Goal: Navigation & Orientation: Go to known website

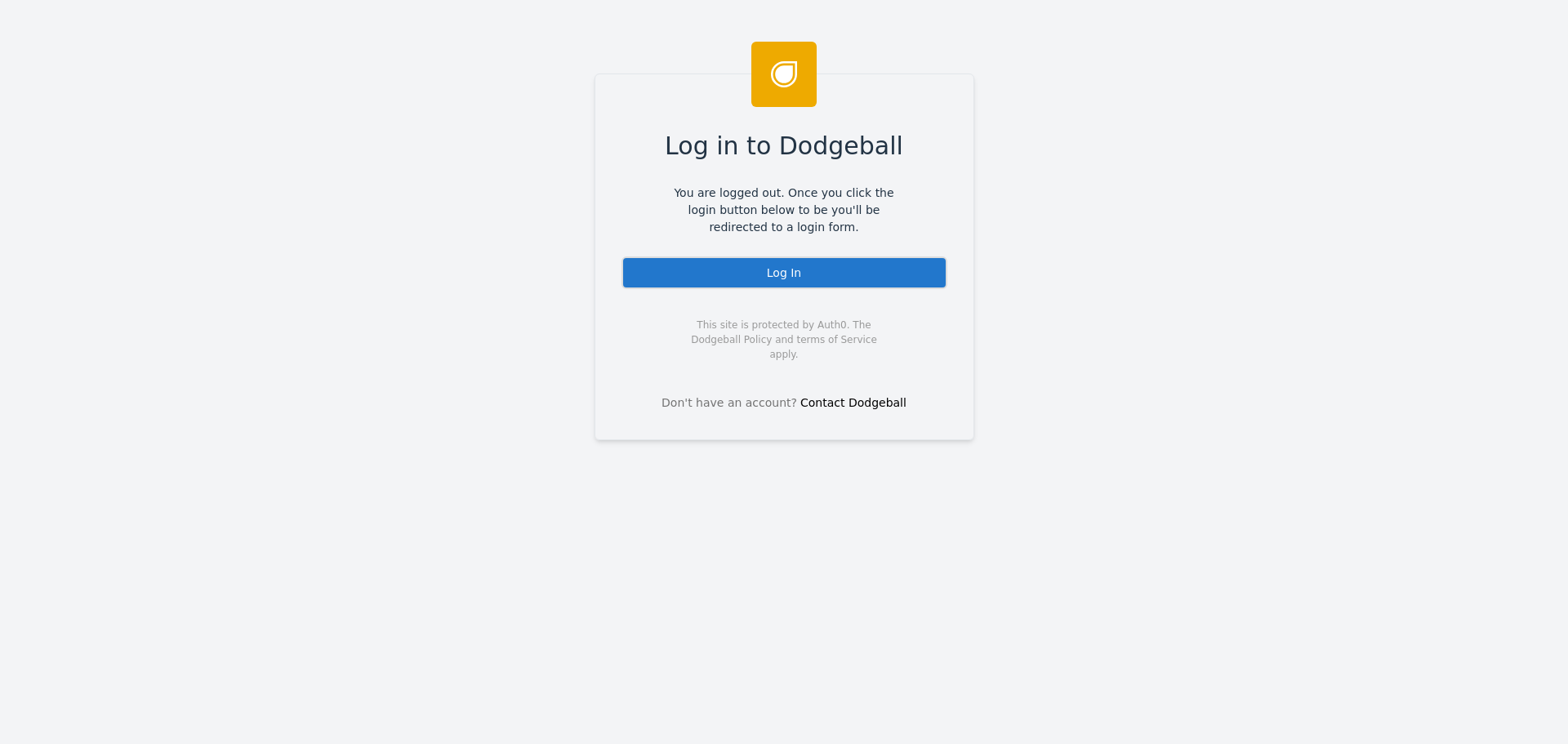
click at [796, 279] on div "Log In" at bounding box center [784, 272] width 326 height 32
